Goal: Task Accomplishment & Management: Use online tool/utility

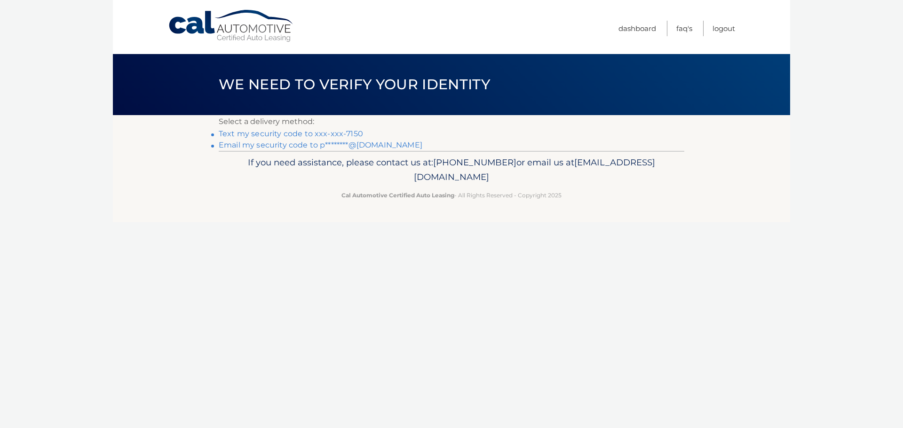
click at [320, 133] on link "Text my security code to xxx-xxx-7150" at bounding box center [291, 133] width 144 height 9
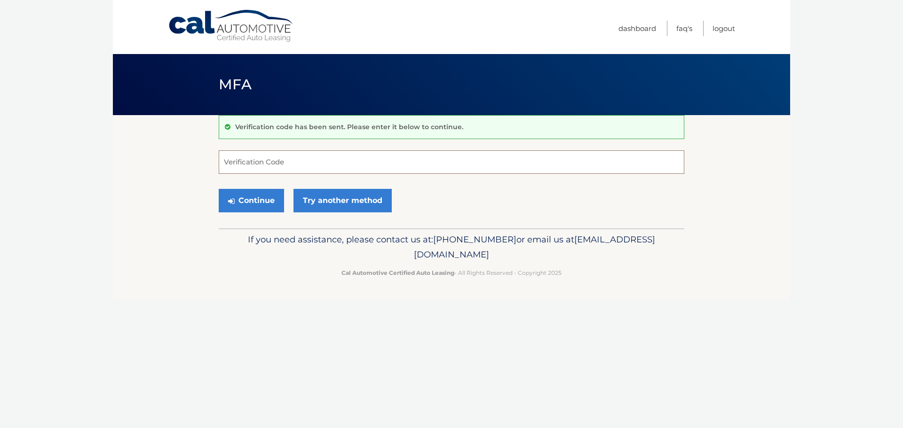
click at [225, 161] on input "Verification Code" at bounding box center [451, 162] width 465 height 24
type input "197941"
click at [219, 189] on button "Continue" at bounding box center [251, 201] width 65 height 24
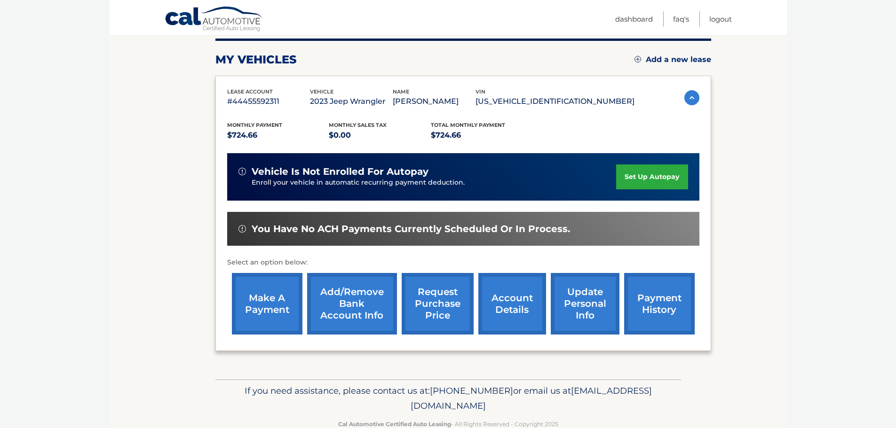
scroll to position [142, 0]
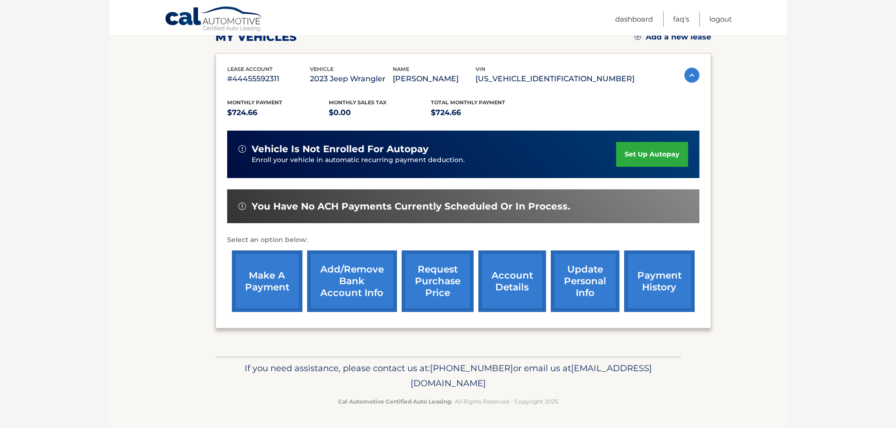
click at [264, 279] on link "make a payment" at bounding box center [267, 282] width 71 height 62
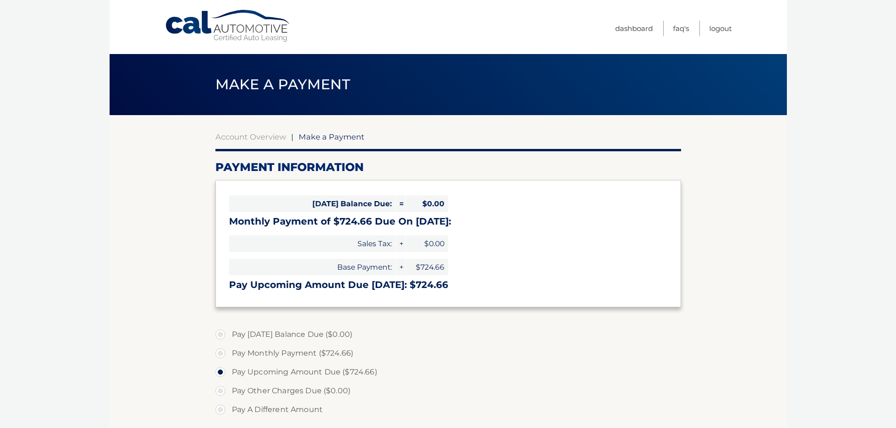
select select "MmUzOGExYjItYjA1NC00MDFiLThlZjctNjZkY2NhYWY2ZmM3"
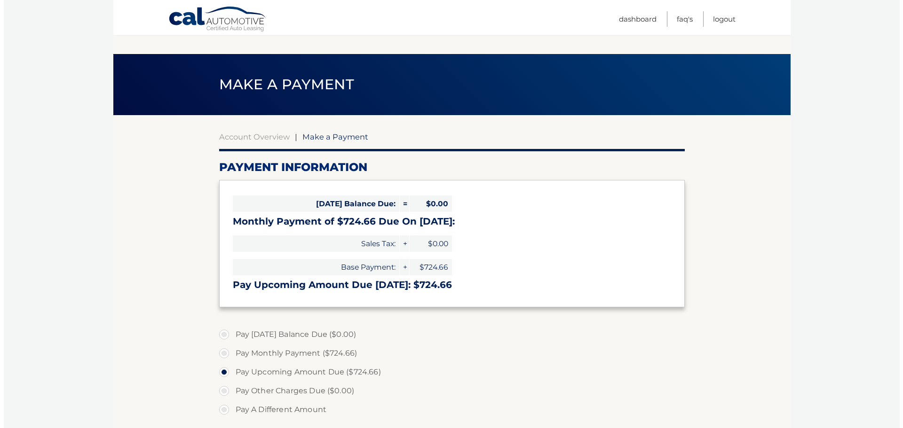
scroll to position [244, 0]
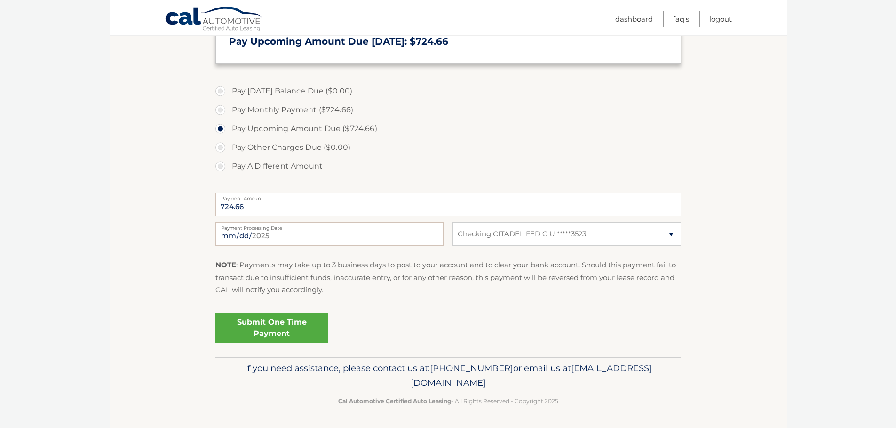
click at [274, 326] on link "Submit One Time Payment" at bounding box center [271, 328] width 113 height 30
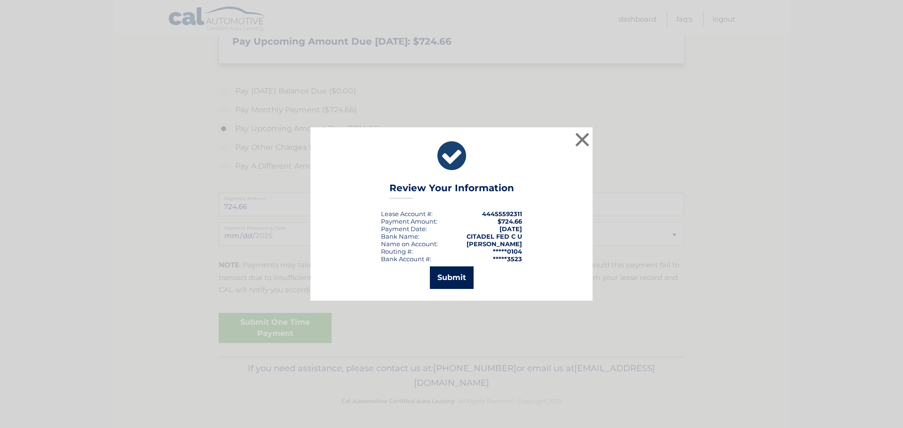
click at [450, 280] on button "Submit" at bounding box center [452, 278] width 44 height 23
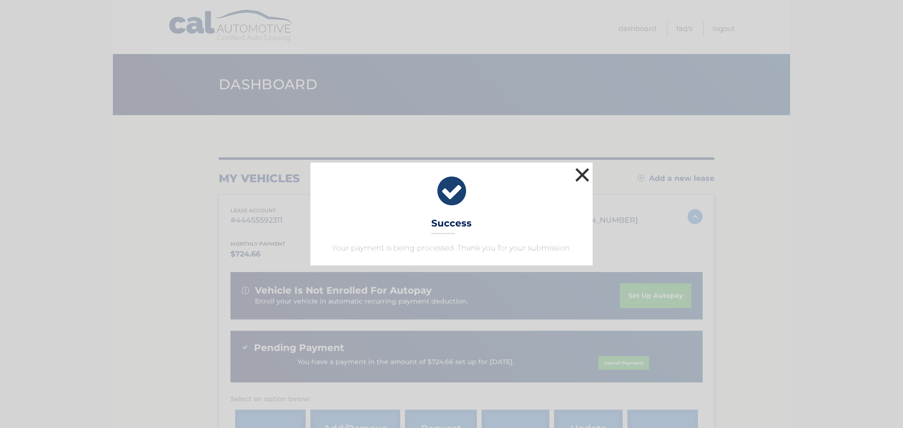
click at [582, 175] on button "×" at bounding box center [582, 174] width 19 height 19
